Goal: Task Accomplishment & Management: Complete application form

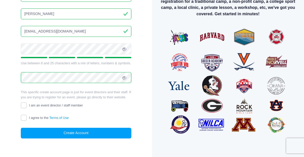
scroll to position [52, 0]
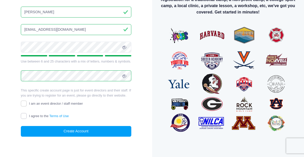
click at [22, 116] on input "I agree to the Terms of Use" at bounding box center [24, 116] width 6 height 6
checkbox input "true"
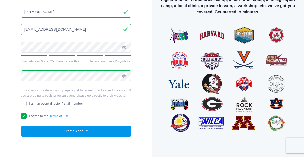
click at [47, 132] on button "Create Account" at bounding box center [76, 131] width 110 height 11
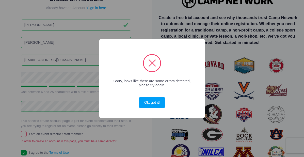
scroll to position [58, 0]
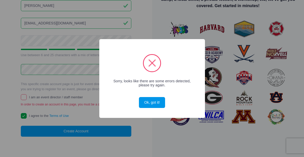
click at [156, 105] on button "Ok, got it!" at bounding box center [152, 102] width 26 height 11
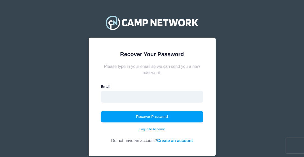
click at [117, 99] on input "email" at bounding box center [152, 97] width 102 height 12
type input "[EMAIL_ADDRESS][DOMAIN_NAME]"
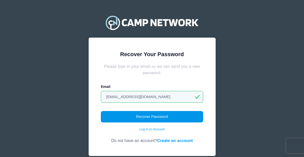
click at [131, 116] on button "Recover Password" at bounding box center [152, 117] width 102 height 12
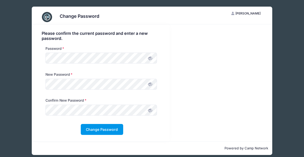
click at [109, 126] on button "Change Password" at bounding box center [102, 129] width 42 height 11
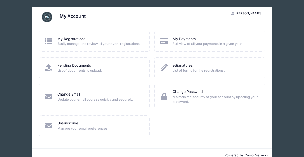
click at [249, 13] on span "[PERSON_NAME]" at bounding box center [247, 13] width 25 height 4
click at [66, 41] on span "Easily manage and review all your event registrations." at bounding box center [99, 43] width 85 height 5
click at [66, 38] on link "My Registrations" at bounding box center [71, 38] width 28 height 5
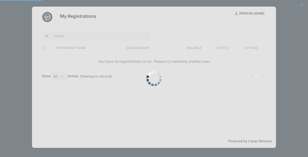
select select "50"
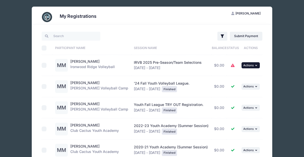
click at [253, 65] on button "... Actions" at bounding box center [250, 65] width 18 height 6
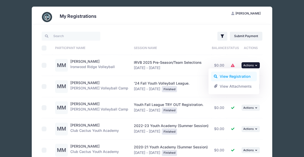
click at [247, 75] on link "View Registration" at bounding box center [234, 77] width 46 height 10
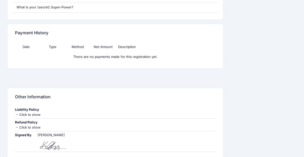
scroll to position [555, 0]
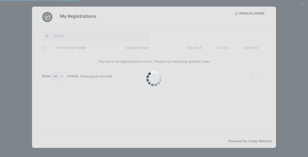
select select "50"
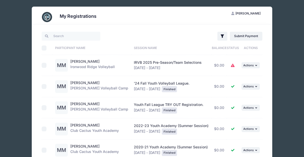
click at [231, 65] on icon at bounding box center [233, 65] width 4 height 0
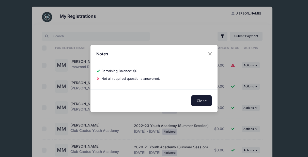
click at [205, 99] on button "Close" at bounding box center [201, 100] width 20 height 11
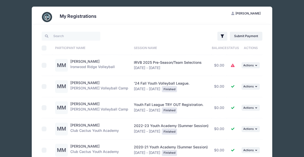
click at [45, 64] on input "checkbox" at bounding box center [44, 65] width 5 height 5
checkbox input "true"
click at [83, 62] on link "[PERSON_NAME]" at bounding box center [84, 61] width 29 height 4
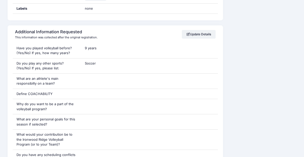
scroll to position [381, 0]
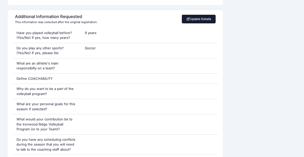
click at [201, 15] on link "Update Details" at bounding box center [199, 19] width 34 height 9
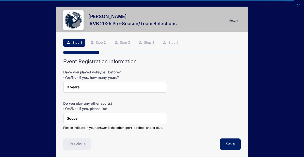
scroll to position [20, 0]
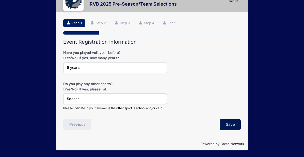
click at [232, 127] on button "Save" at bounding box center [230, 125] width 21 height 12
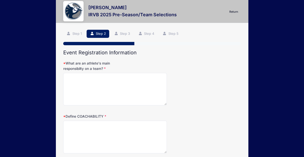
scroll to position [0, 0]
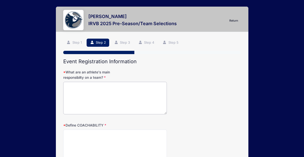
click at [98, 89] on textarea "What are an athlete's main responsibilty on a team?" at bounding box center [115, 98] width 104 height 33
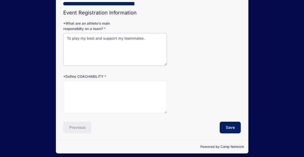
scroll to position [51, 0]
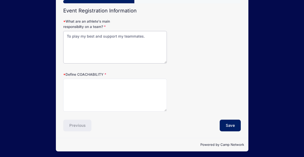
type textarea "To play my best and support my teammates."
click at [104, 84] on textarea "Define COACHABILITY" at bounding box center [115, 95] width 104 height 33
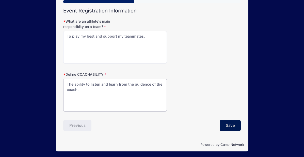
type textarea "The ability to listen and learn from the guidence of the coach."
click at [234, 128] on button "Save" at bounding box center [230, 126] width 21 height 12
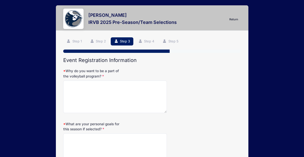
scroll to position [0, 0]
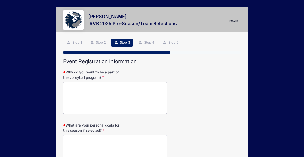
click at [100, 92] on textarea "Why do you want to be a part of the volleyball program?" at bounding box center [115, 98] width 104 height 33
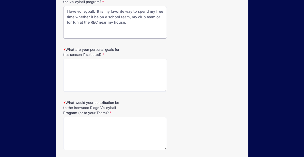
scroll to position [76, 0]
type textarea "I love volleyball. It is my favorite way to spend my free time whether it be on…"
click at [69, 66] on textarea "What are your personal goals for this season if selected?" at bounding box center [115, 74] width 104 height 33
type textarea "I would like to continue to get better and grow in my abilities."
drag, startPoint x: 82, startPoint y: 127, endPoint x: 78, endPoint y: 131, distance: 5.4
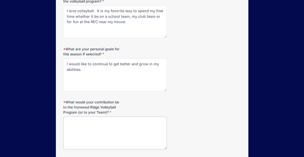
click at [82, 127] on textarea "What would your contribution be to the Ironwood Ridge Volleyball Program (or to…" at bounding box center [115, 132] width 104 height 33
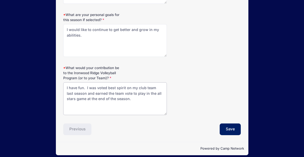
scroll to position [115, 0]
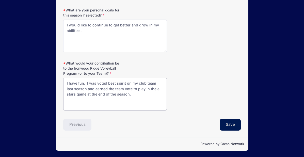
type textarea "I have fun. I was voted best spirit on my club team last season and earned the …"
click at [228, 122] on button "Save" at bounding box center [230, 125] width 21 height 12
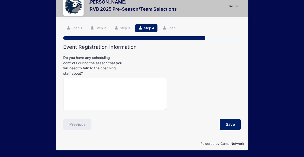
scroll to position [0, 0]
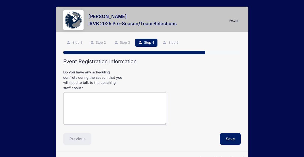
drag, startPoint x: 97, startPoint y: 102, endPoint x: 93, endPoint y: 106, distance: 5.2
click at [96, 103] on textarea "Do you have any scheduling conflicts during the season that you will need to ta…" at bounding box center [115, 108] width 104 height 33
click at [112, 99] on textarea "Not at this time. My sister goes to Ironwood as well" at bounding box center [115, 108] width 104 height 33
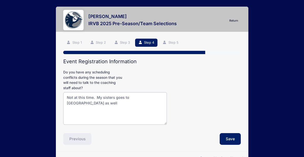
click at [163, 97] on textarea "Not at this time. My sisters goes to Ironwood as well" at bounding box center [115, 108] width 104 height 33
type textarea "Not at this time. My sisters goes to [GEOGRAPHIC_DATA] as well so my family is …"
click at [224, 134] on button "Save" at bounding box center [230, 139] width 21 height 12
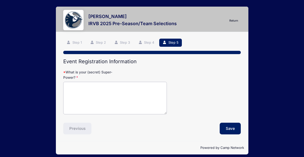
click at [89, 86] on textarea "What is your (secret) Super-Power?" at bounding box center [115, 98] width 104 height 33
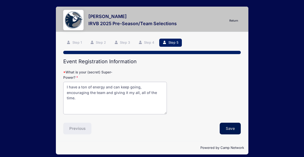
type textarea "I have a ton of energy and can keep going, encouraging the team and giving it m…"
click at [234, 124] on button "Save" at bounding box center [230, 129] width 21 height 12
